Goal: Task Accomplishment & Management: Use online tool/utility

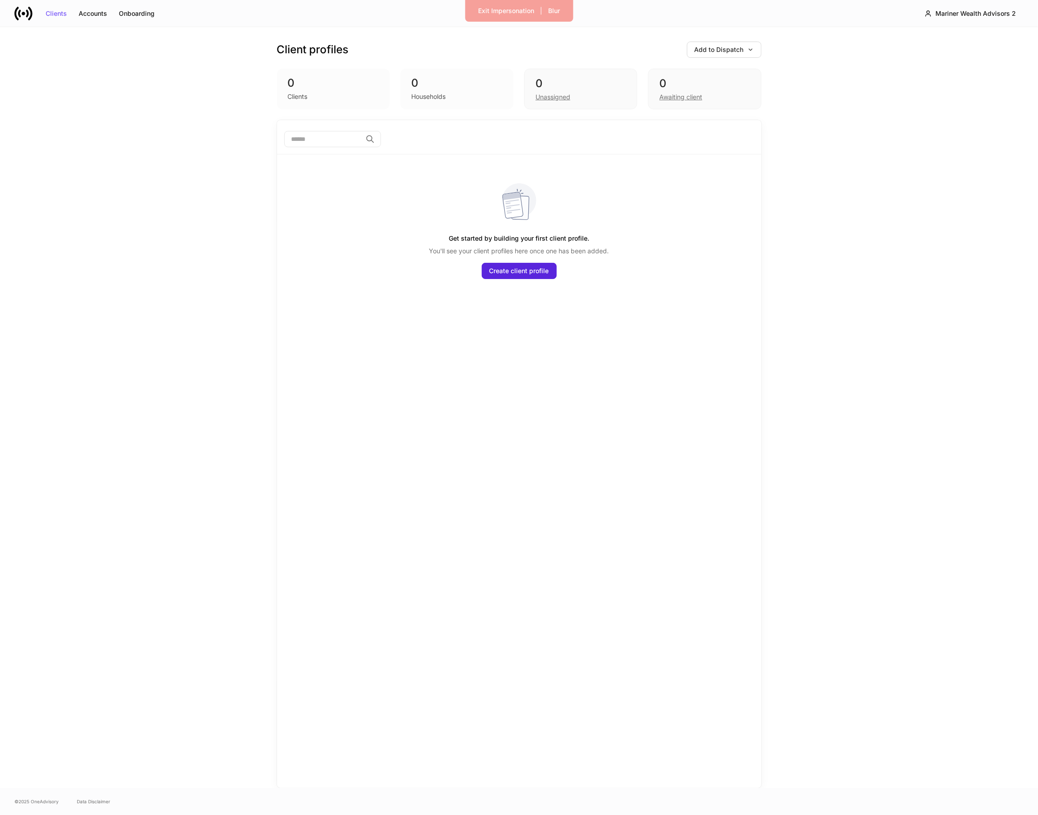
click at [983, 4] on div "Clients Accounts Onboarding Mariner Wealth Advisors 2" at bounding box center [519, 13] width 1038 height 27
click at [973, 13] on div "Mariner Wealth Advisors 2" at bounding box center [975, 13] width 80 height 6
click at [954, 61] on div "Switch firm" at bounding box center [961, 63] width 78 height 9
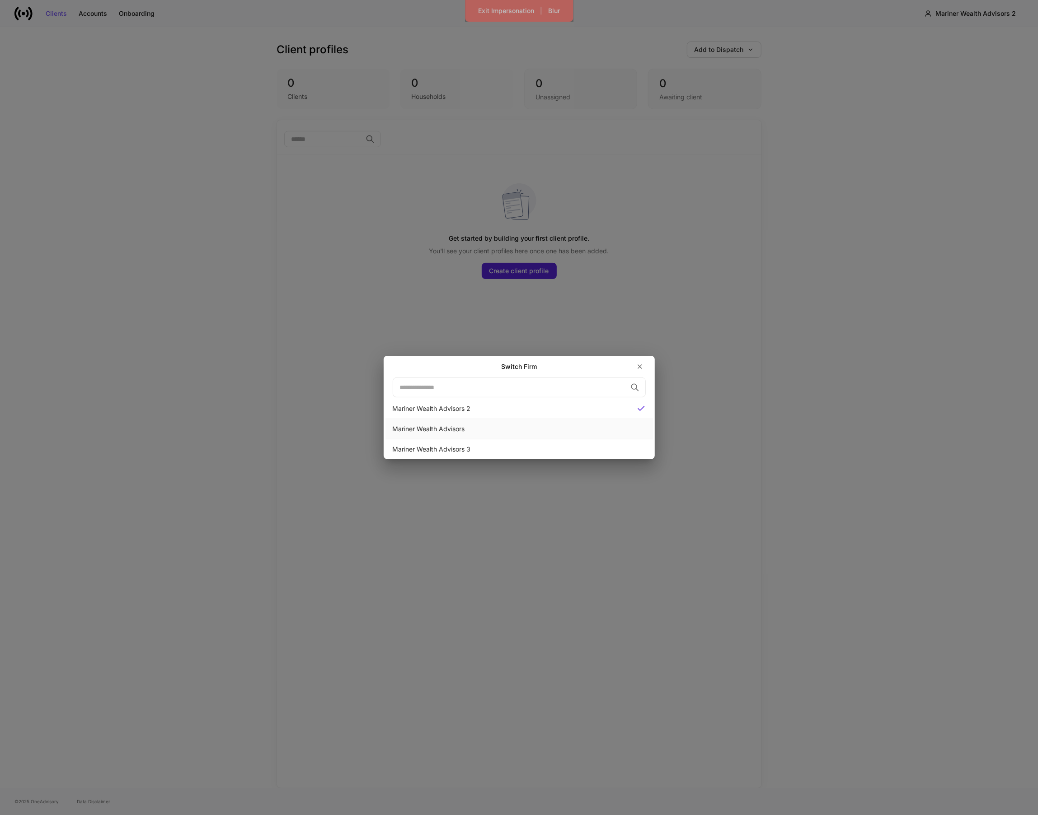
click at [458, 437] on div "Mariner Wealth Advisors" at bounding box center [518, 429] width 267 height 20
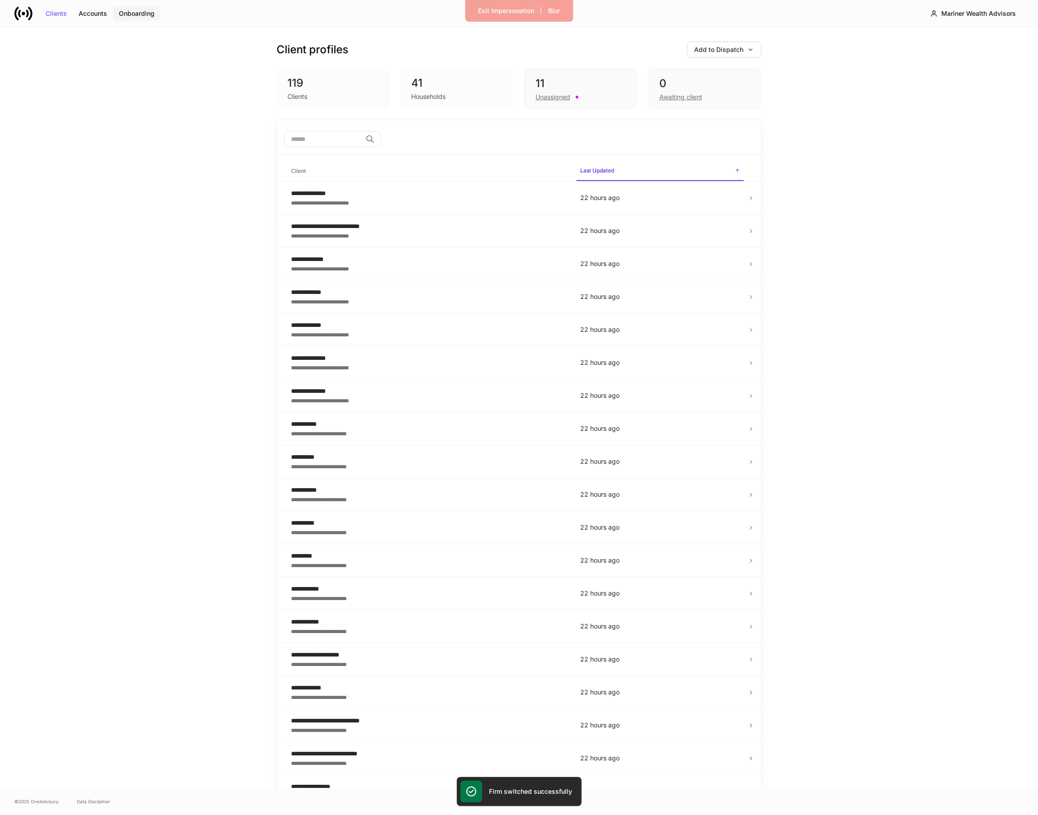
click at [152, 12] on div "Onboarding" at bounding box center [137, 13] width 36 height 6
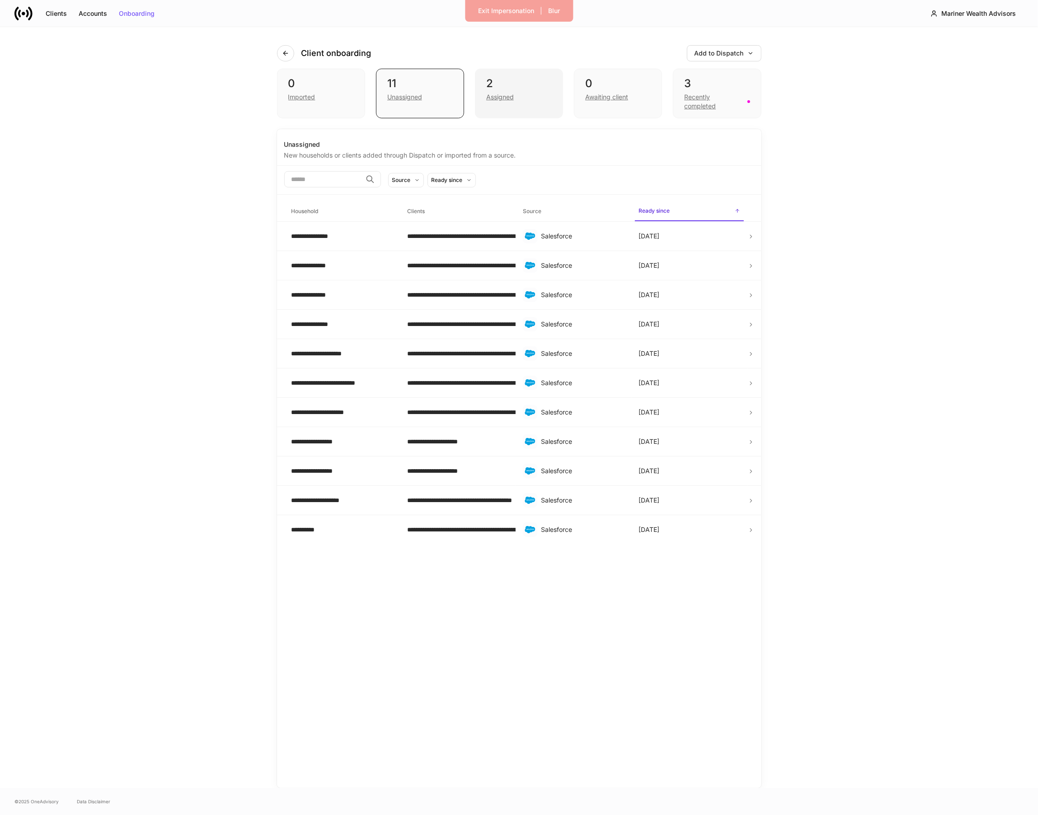
click at [523, 96] on div "Assigned" at bounding box center [518, 96] width 65 height 11
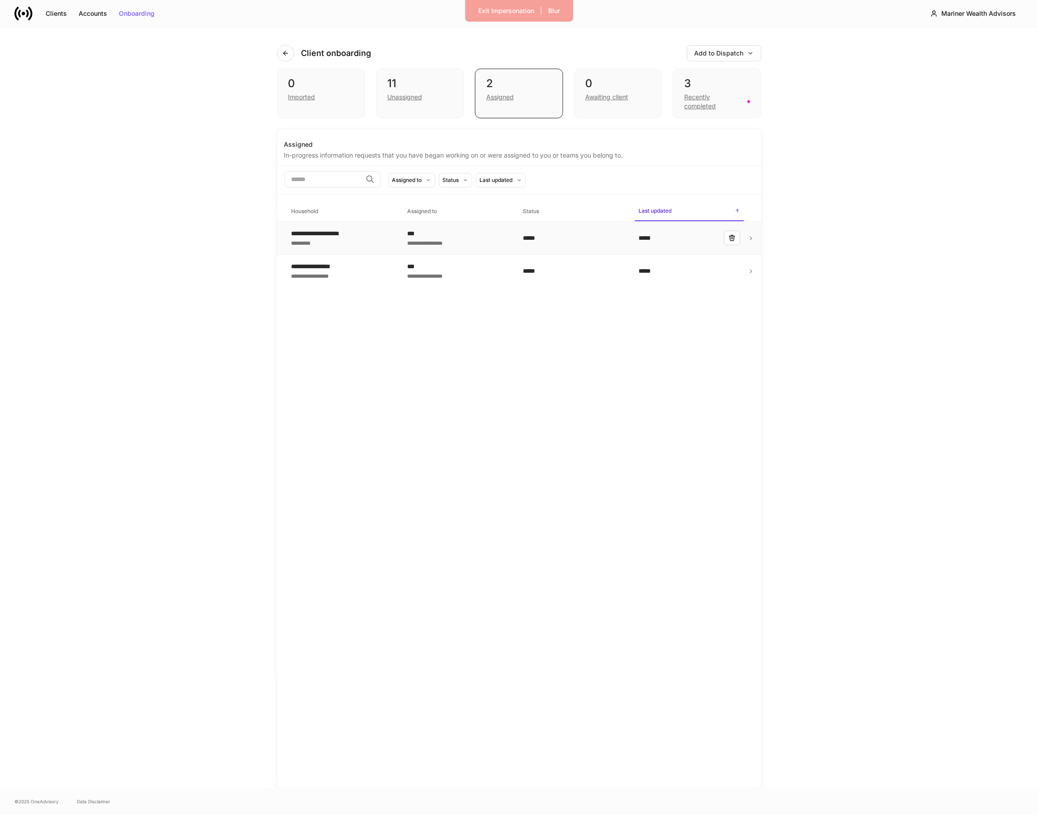
click at [487, 236] on div "***" at bounding box center [457, 233] width 101 height 9
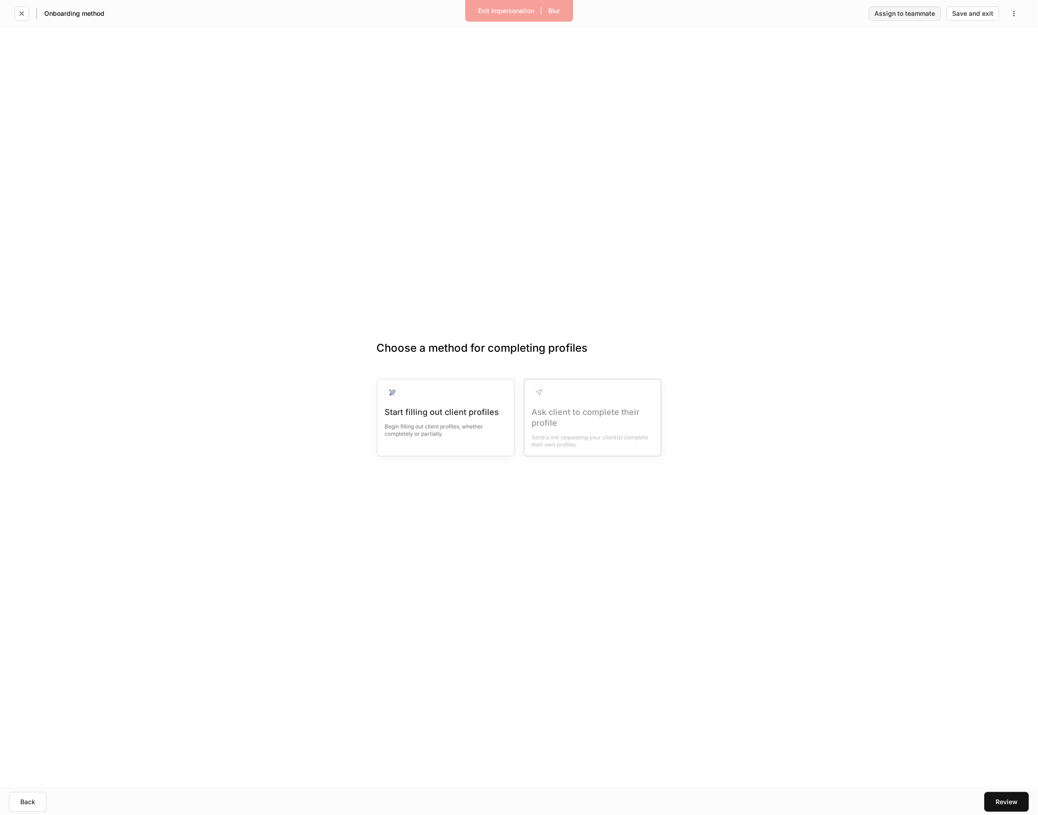
click at [895, 20] on button "Assign to teammate" at bounding box center [904, 13] width 72 height 14
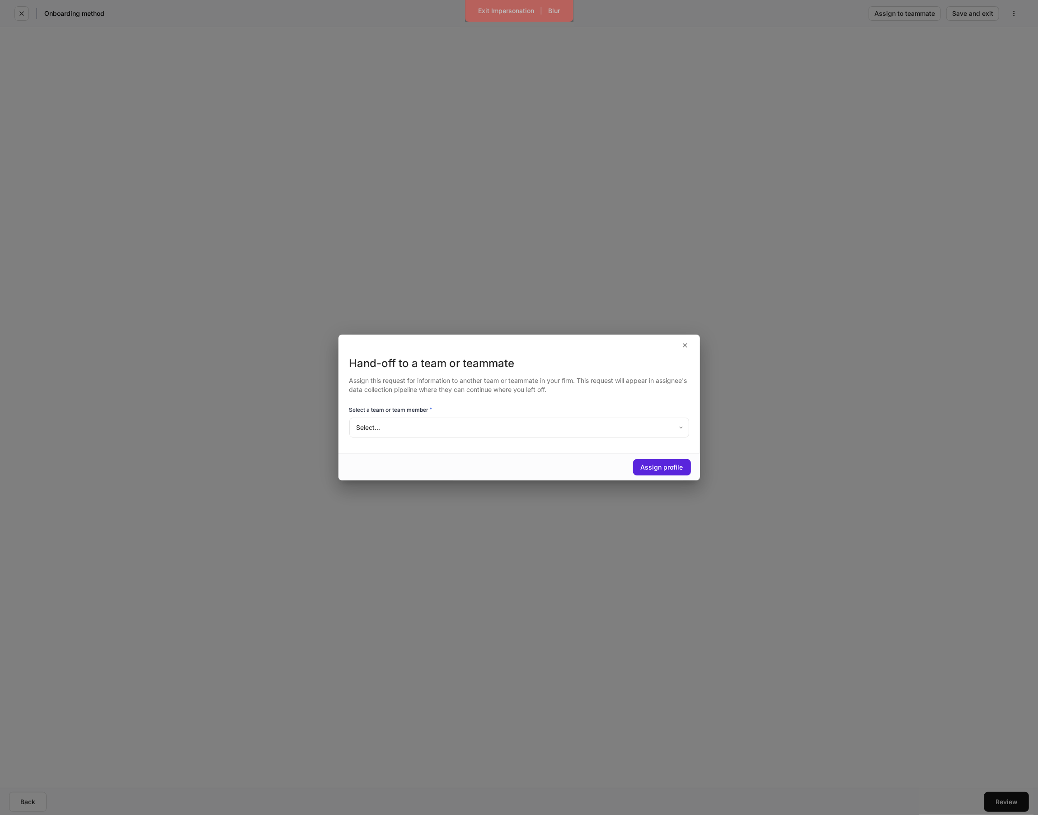
click at [429, 417] on div "Select a team or team member *" at bounding box center [519, 411] width 340 height 13
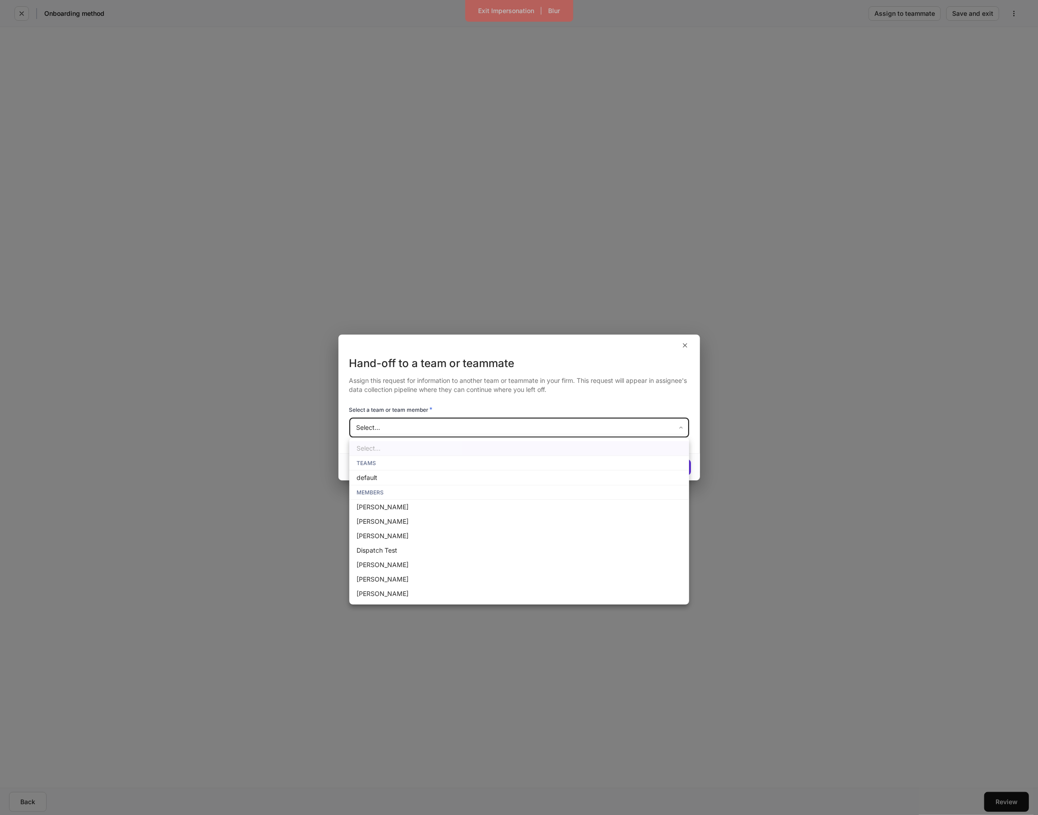
click at [427, 420] on body "Exit Impersonation | Blur Onboarding method Assign to teammate Save and exit Ch…" at bounding box center [519, 407] width 1038 height 815
